Goal: Task Accomplishment & Management: Complete application form

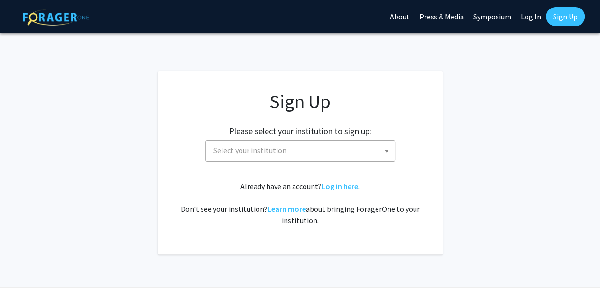
click at [292, 154] on span "Select your institution" at bounding box center [302, 150] width 185 height 19
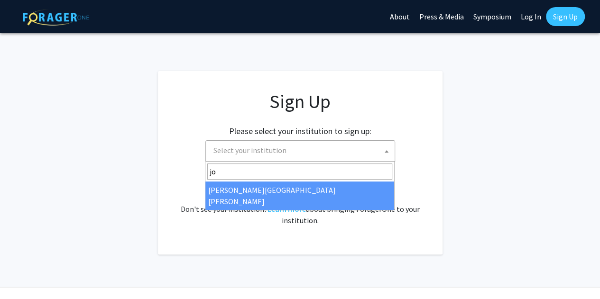
type input "jo"
select select "1"
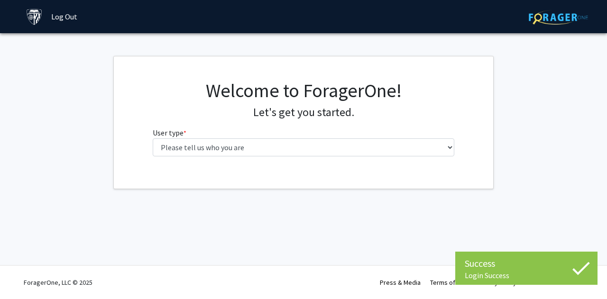
click at [283, 137] on fg-select "User type * required Please tell us who you are Undergraduate Student Master's …" at bounding box center [304, 141] width 302 height 29
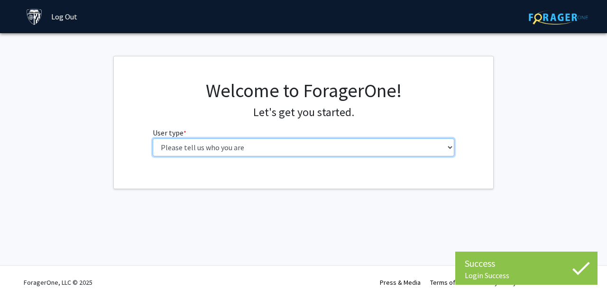
click at [279, 146] on select "Please tell us who you are Undergraduate Student Master's Student Doctoral Cand…" at bounding box center [304, 148] width 302 height 18
select select "2: masters"
click at [153, 139] on select "Please tell us who you are Undergraduate Student Master's Student Doctoral Cand…" at bounding box center [304, 148] width 302 height 18
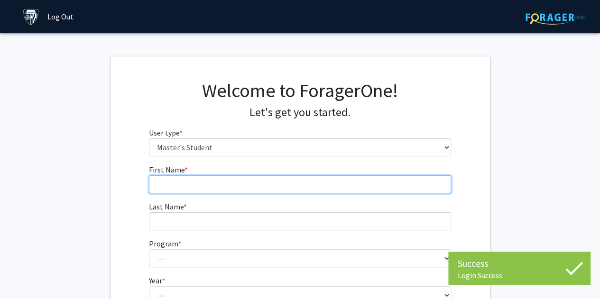
click at [243, 186] on input "First Name * required" at bounding box center [300, 185] width 302 height 18
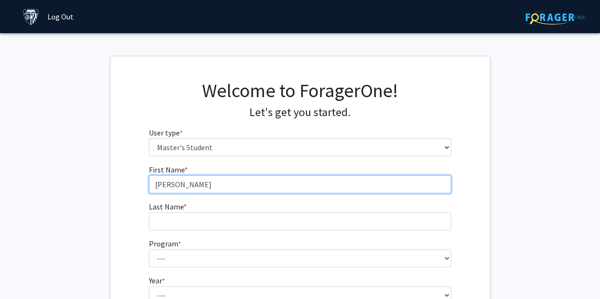
type input "Samuel"
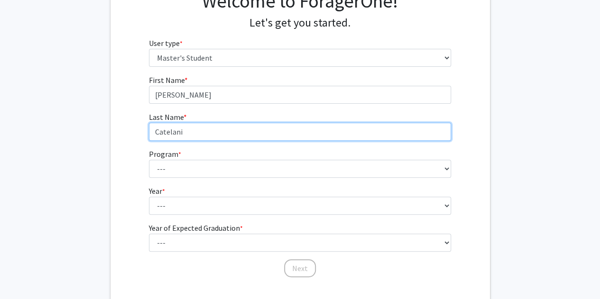
scroll to position [90, 0]
type input "Catelani"
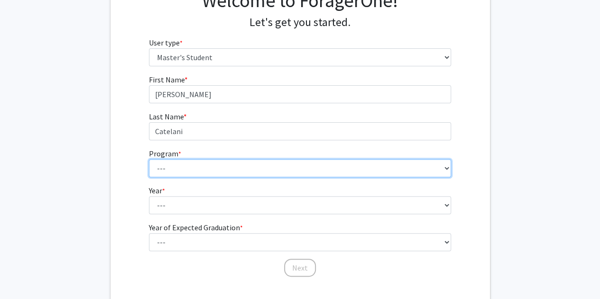
click at [192, 166] on select "--- Anatomy Education Applied and Computational Mathematics Applied Biomedical …" at bounding box center [300, 168] width 302 height 18
select select "23: 15"
click at [149, 159] on select "--- Anatomy Education Applied and Computational Mathematics Applied Biomedical …" at bounding box center [300, 168] width 302 height 18
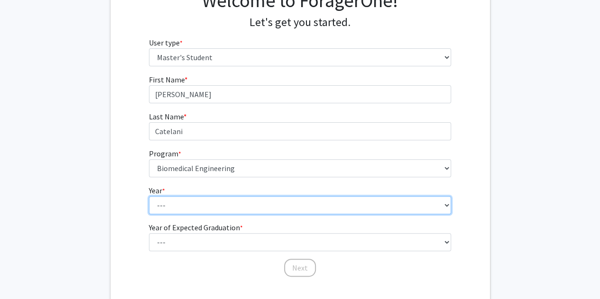
click at [188, 204] on select "--- First Year Second Year" at bounding box center [300, 205] width 302 height 18
select select "1: first_year"
click at [149, 196] on select "--- First Year Second Year" at bounding box center [300, 205] width 302 height 18
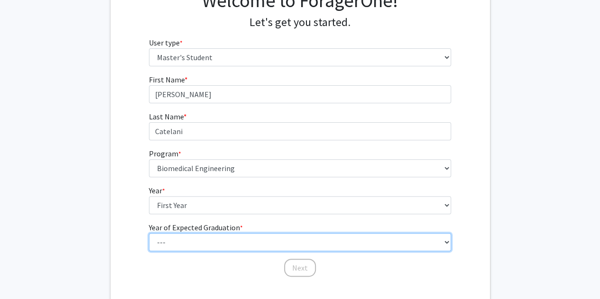
click at [187, 242] on select "--- 2025 2026 2027 2028 2029 2030 2031 2032 2033 2034" at bounding box center [300, 242] width 302 height 18
select select "2: 2026"
click at [149, 233] on select "--- 2025 2026 2027 2028 2029 2030 2031 2032 2033 2034" at bounding box center [300, 242] width 302 height 18
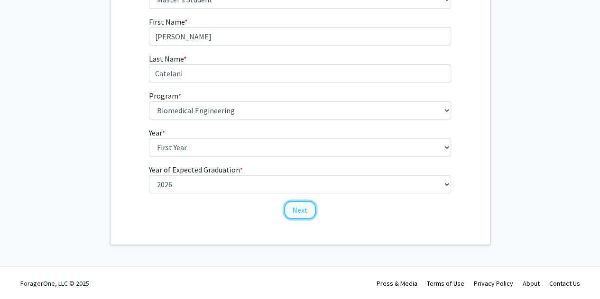
click at [295, 206] on button "Next" at bounding box center [300, 210] width 32 height 18
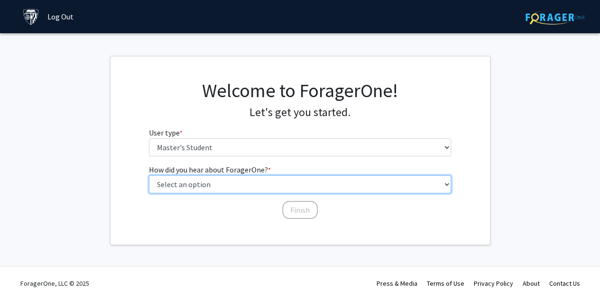
click at [238, 187] on select "Select an option Peer/student recommendation Faculty/staff recommendation Unive…" at bounding box center [300, 185] width 302 height 18
select select "3: university_website"
click at [149, 176] on select "Select an option Peer/student recommendation Faculty/staff recommendation Unive…" at bounding box center [300, 185] width 302 height 18
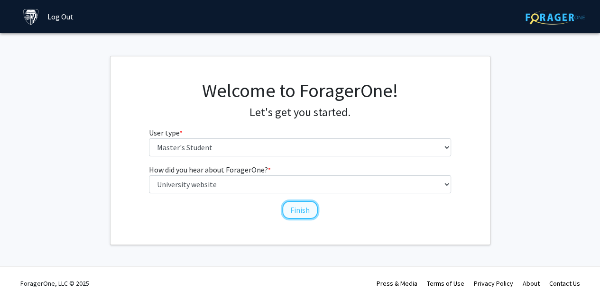
click at [303, 206] on button "Finish" at bounding box center [300, 210] width 36 height 18
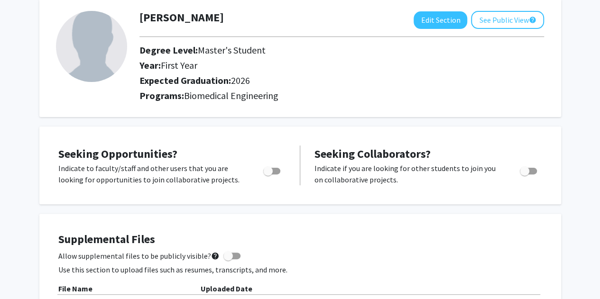
scroll to position [53, 0]
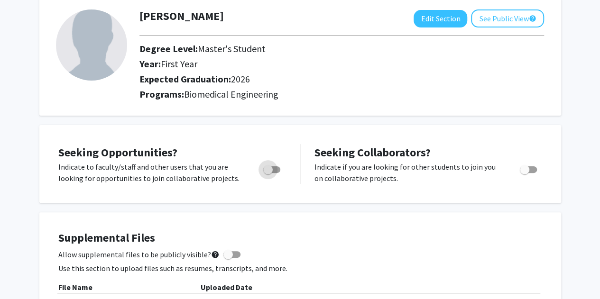
click at [273, 172] on span "Toggle" at bounding box center [271, 170] width 17 height 7
click at [268, 173] on input "Are you actively seeking opportunities?" at bounding box center [268, 173] width 0 height 0
checkbox input "true"
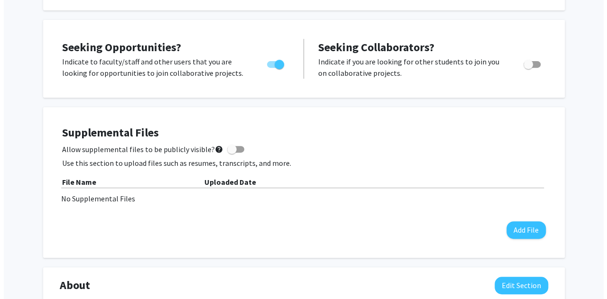
scroll to position [159, 0]
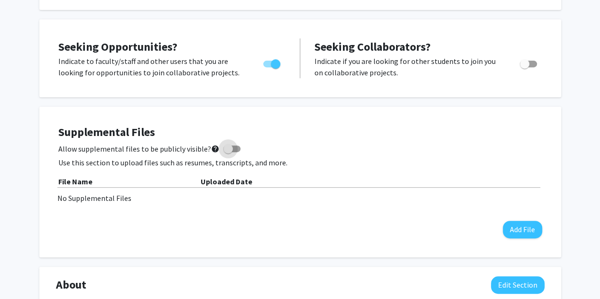
click at [228, 149] on span at bounding box center [232, 149] width 17 height 7
click at [228, 152] on input "Allow supplemental files to be publicly visible? help" at bounding box center [228, 152] width 0 height 0
checkbox input "true"
click at [512, 229] on button "Add File" at bounding box center [522, 230] width 39 height 18
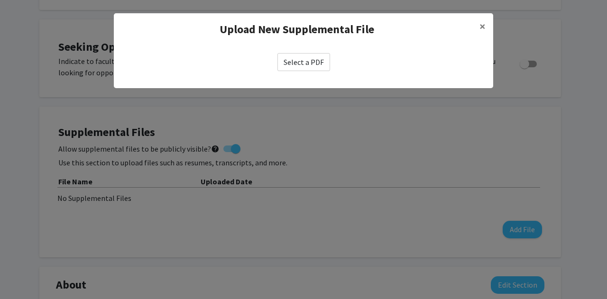
click at [290, 64] on label "Select a PDF" at bounding box center [304, 62] width 53 height 18
click at [0, 0] on input "Select a PDF" at bounding box center [0, 0] width 0 height 0
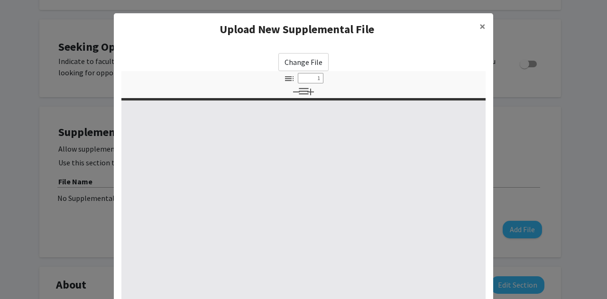
select select "custom"
type input "0"
select select "custom"
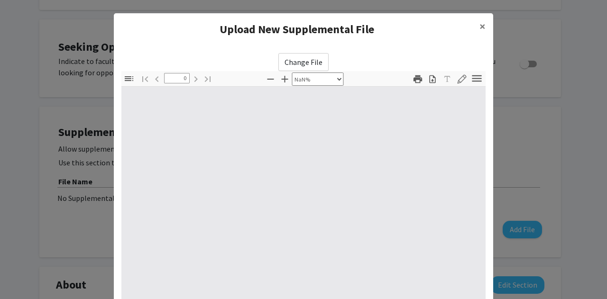
type input "1"
select select "auto"
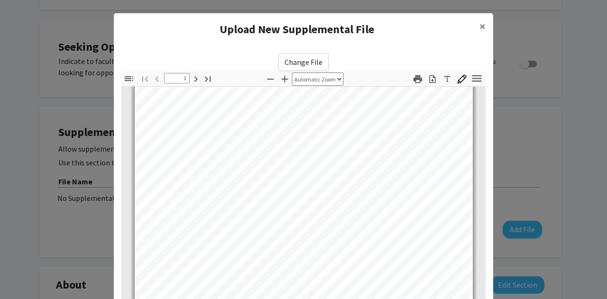
type input "2"
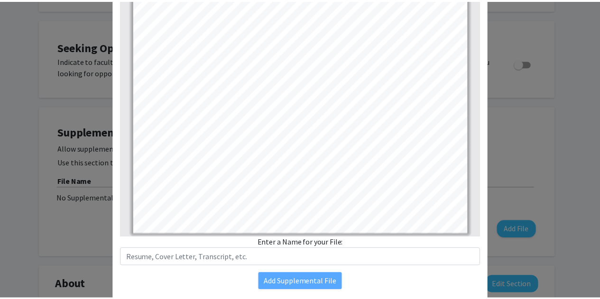
scroll to position [149, 0]
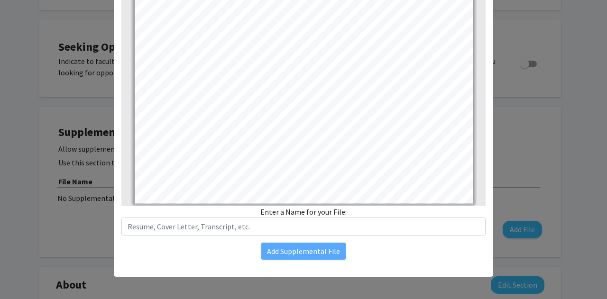
click at [259, 237] on div "Change File Thumbnails Document Outline Attachments Layers Current Outline Item…" at bounding box center [304, 82] width 380 height 372
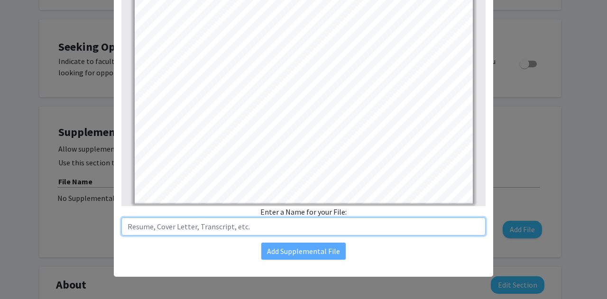
click at [255, 231] on input "text" at bounding box center [303, 227] width 364 height 18
type input "Resume"
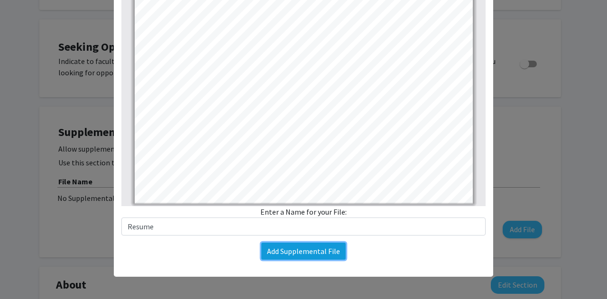
click at [275, 253] on button "Add Supplemental File" at bounding box center [303, 251] width 84 height 17
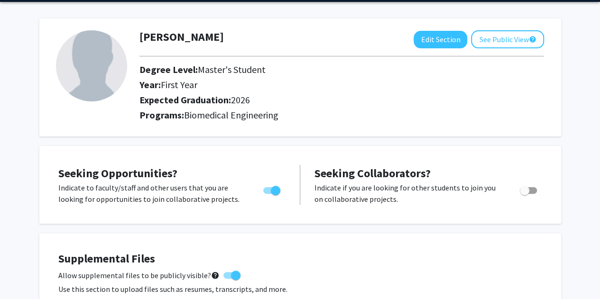
scroll to position [0, 0]
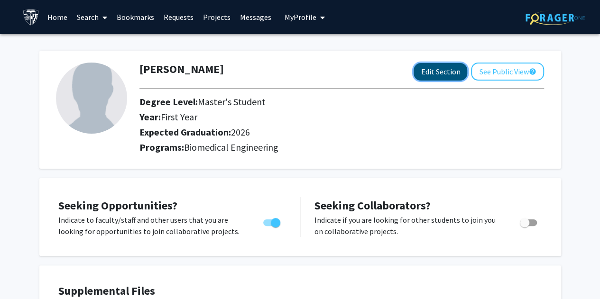
click at [453, 70] on button "Edit Section" at bounding box center [441, 72] width 54 height 18
select select "first_year"
select select "2026"
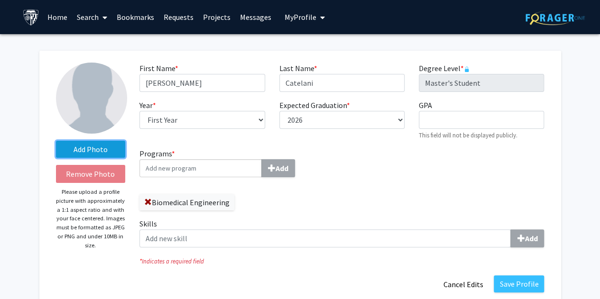
click at [104, 144] on label "Add Photo" at bounding box center [91, 149] width 70 height 17
click at [0, 0] on input "Add Photo" at bounding box center [0, 0] width 0 height 0
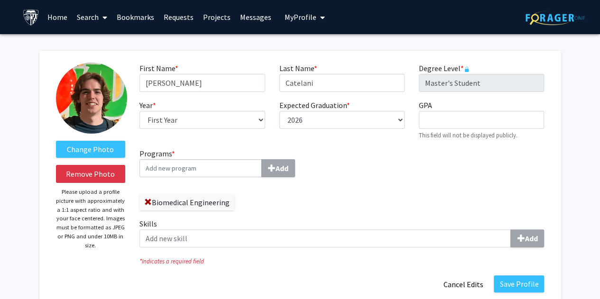
click at [223, 169] on input "Programs * Add" at bounding box center [201, 168] width 122 height 18
click at [356, 170] on div "Programs * Add Biomedical Engineering Skills Add" at bounding box center [341, 201] width 419 height 107
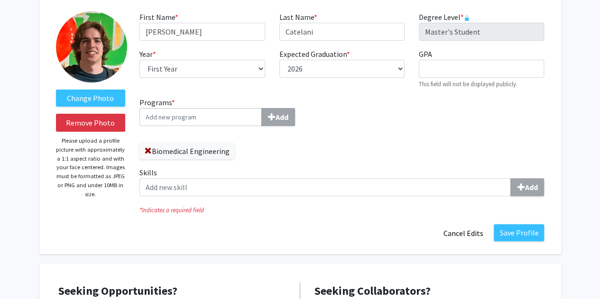
scroll to position [52, 0]
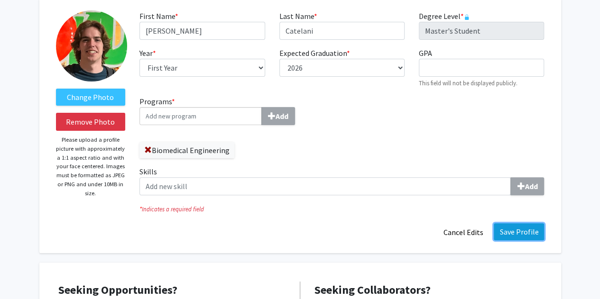
click at [515, 236] on button "Save Profile" at bounding box center [519, 232] width 50 height 17
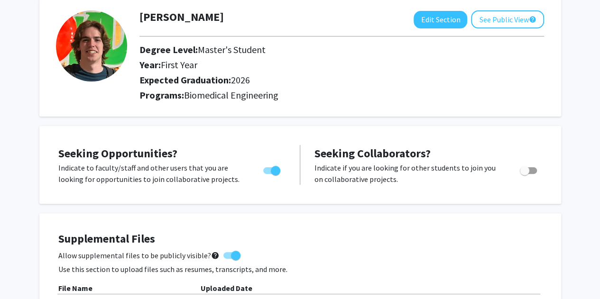
scroll to position [0, 0]
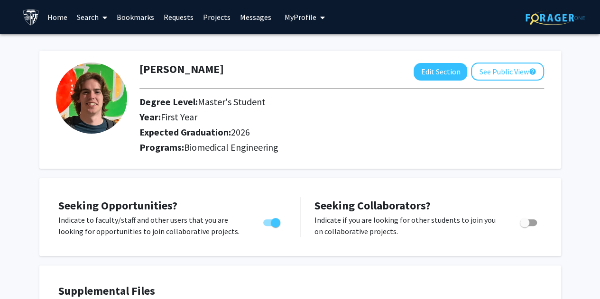
click at [63, 12] on link "Home" at bounding box center [57, 16] width 29 height 33
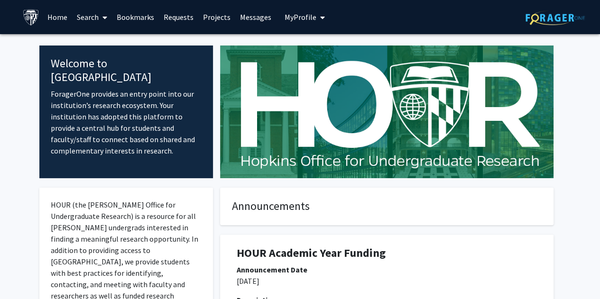
click at [21, 15] on div "Skip navigation Home Search Bookmarks Requests Projects Messages My Profile Sam…" at bounding box center [300, 17] width 569 height 34
click at [28, 19] on img at bounding box center [31, 17] width 17 height 17
click at [294, 27] on button "My Profile" at bounding box center [305, 17] width 46 height 34
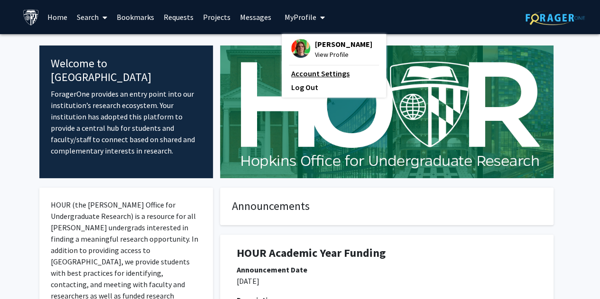
click at [314, 71] on link "Account Settings" at bounding box center [333, 73] width 85 height 11
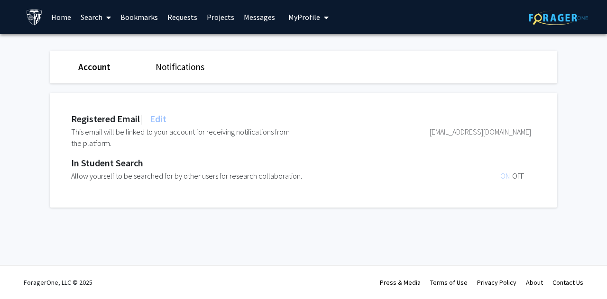
click at [505, 178] on span "ON" at bounding box center [507, 175] width 12 height 9
click at [514, 178] on span "OFF" at bounding box center [519, 175] width 12 height 9
click at [499, 173] on div "ON OFF" at bounding box center [436, 175] width 192 height 11
click at [503, 178] on span "ON" at bounding box center [507, 175] width 12 height 9
click at [178, 64] on link "Notifications" at bounding box center [180, 66] width 49 height 11
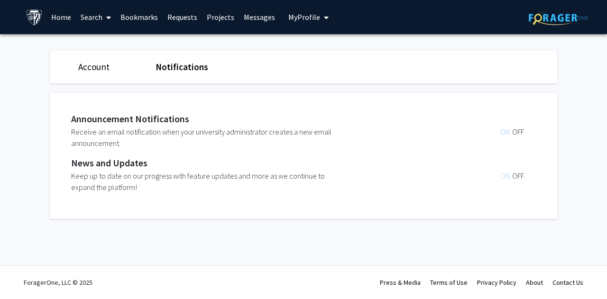
click at [92, 25] on link "Search" at bounding box center [96, 16] width 40 height 33
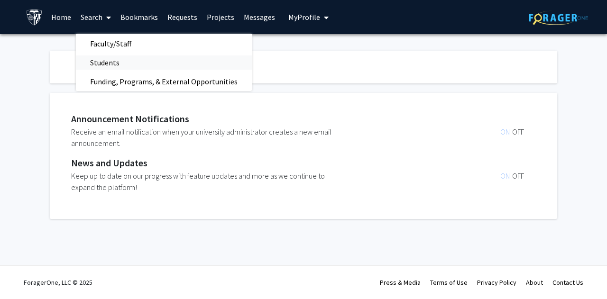
click at [105, 64] on span "Students" at bounding box center [105, 62] width 58 height 19
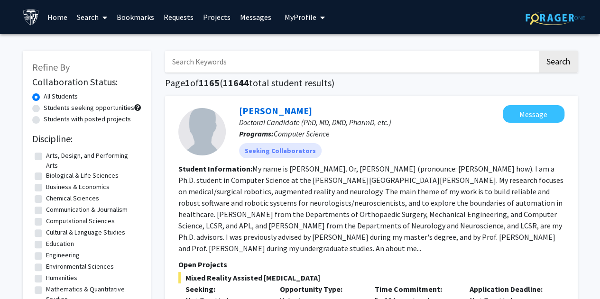
click at [84, 22] on link "Search" at bounding box center [92, 16] width 40 height 33
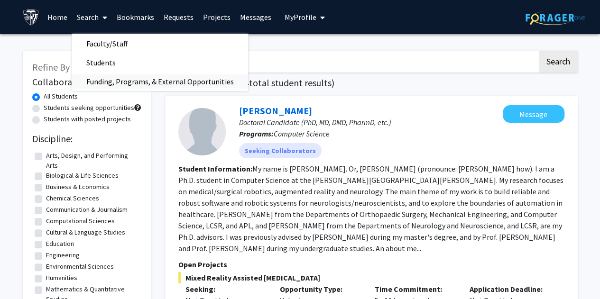
click at [127, 80] on span "Funding, Programs, & External Opportunities" at bounding box center [160, 81] width 176 height 19
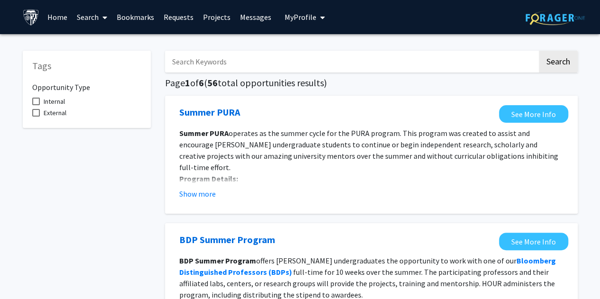
click at [103, 18] on icon at bounding box center [105, 18] width 5 height 8
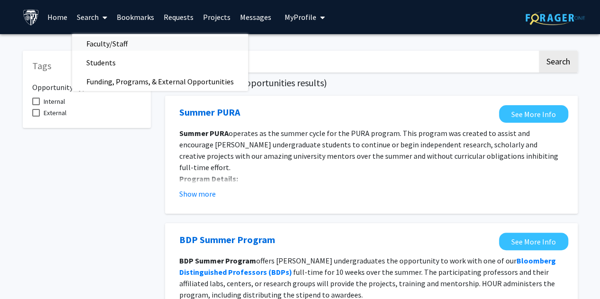
click at [119, 40] on span "Faculty/Staff" at bounding box center [107, 43] width 70 height 19
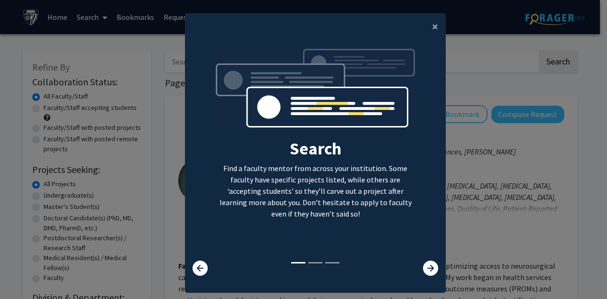
click at [531, 75] on modal-container "× Search Find a faculty mentor from across your institution. Some faculty have …" at bounding box center [303, 149] width 607 height 299
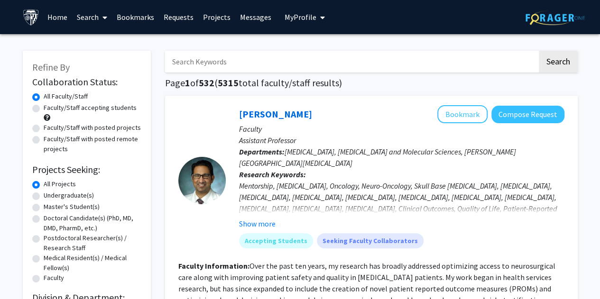
click at [95, 110] on label "Faculty/Staff accepting students" at bounding box center [90, 108] width 93 height 10
click at [50, 109] on input "Faculty/Staff accepting students" at bounding box center [47, 106] width 6 height 6
radio input "true"
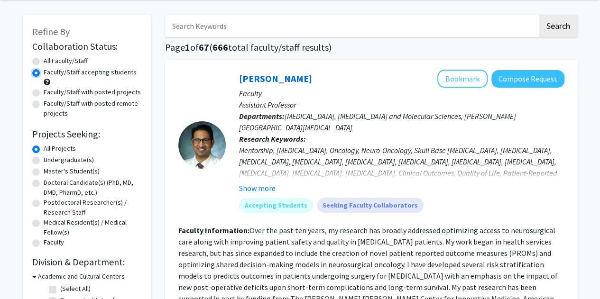
scroll to position [36, 0]
click at [81, 170] on label "Master's Student(s)" at bounding box center [72, 171] width 56 height 10
click at [50, 170] on input "Master's Student(s)" at bounding box center [47, 169] width 6 height 6
radio input "true"
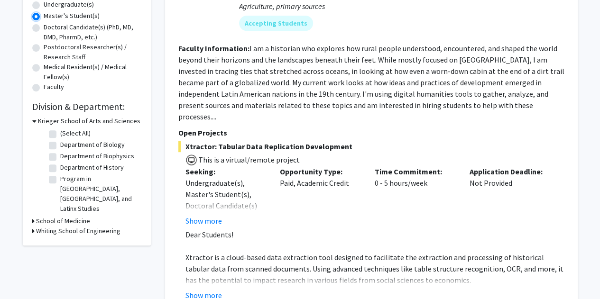
scroll to position [192, 0]
click at [62, 226] on h3 "Whiting School of Engineering" at bounding box center [78, 231] width 84 height 10
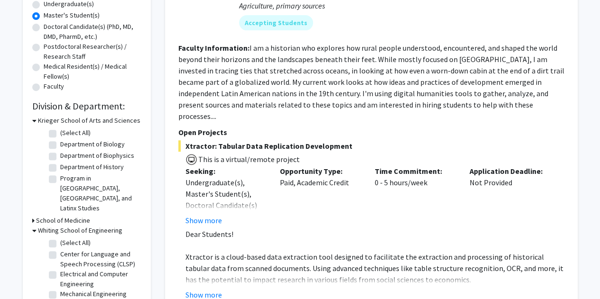
click at [99, 122] on h3 "Krieger School of Arts and Sciences" at bounding box center [89, 121] width 103 height 10
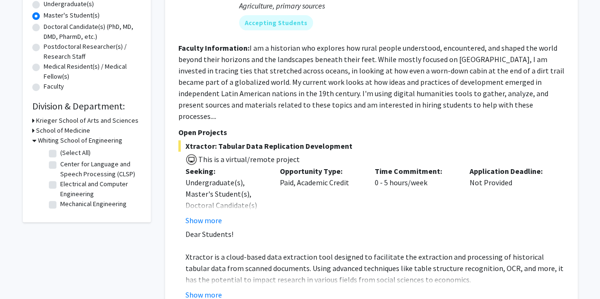
click at [72, 186] on label "Electrical and Computer Engineering" at bounding box center [99, 189] width 79 height 20
click at [66, 186] on input "Electrical and Computer Engineering" at bounding box center [63, 182] width 6 height 6
checkbox input "true"
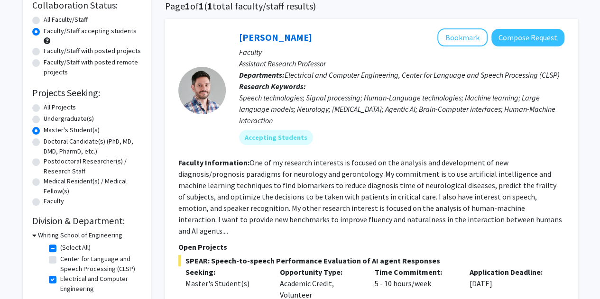
scroll to position [78, 0]
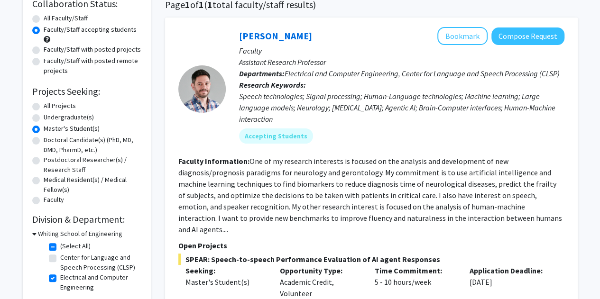
click at [502, 219] on fg-read-more "One of my research interests is focused on the analysis and development of new …" at bounding box center [370, 196] width 384 height 78
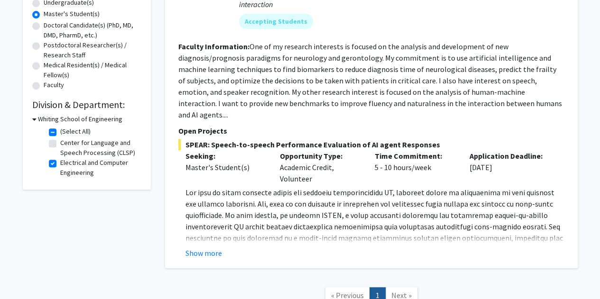
scroll to position [201, 0]
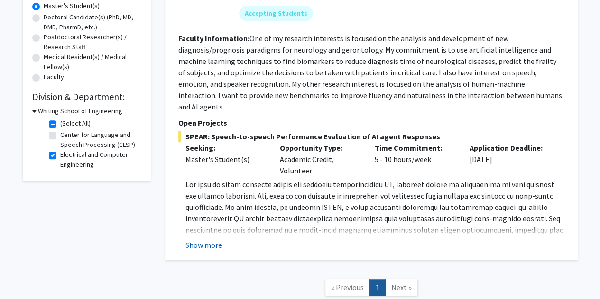
click at [197, 240] on button "Show more" at bounding box center [204, 245] width 37 height 11
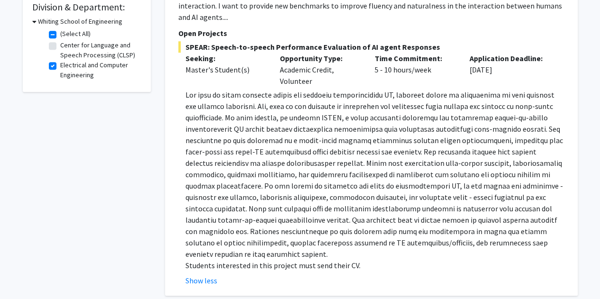
scroll to position [0, 0]
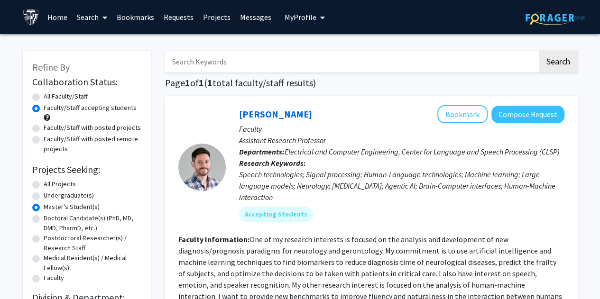
click at [181, 20] on link "Requests" at bounding box center [178, 16] width 39 height 33
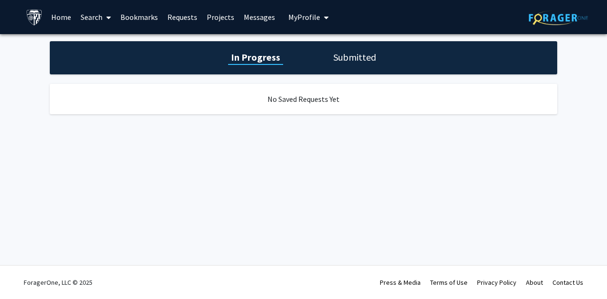
click at [224, 17] on link "Projects" at bounding box center [220, 16] width 37 height 33
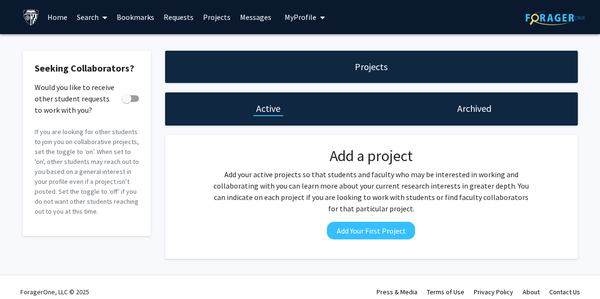
click at [63, 16] on link "Home" at bounding box center [57, 16] width 29 height 33
